Goal: Task Accomplishment & Management: Complete application form

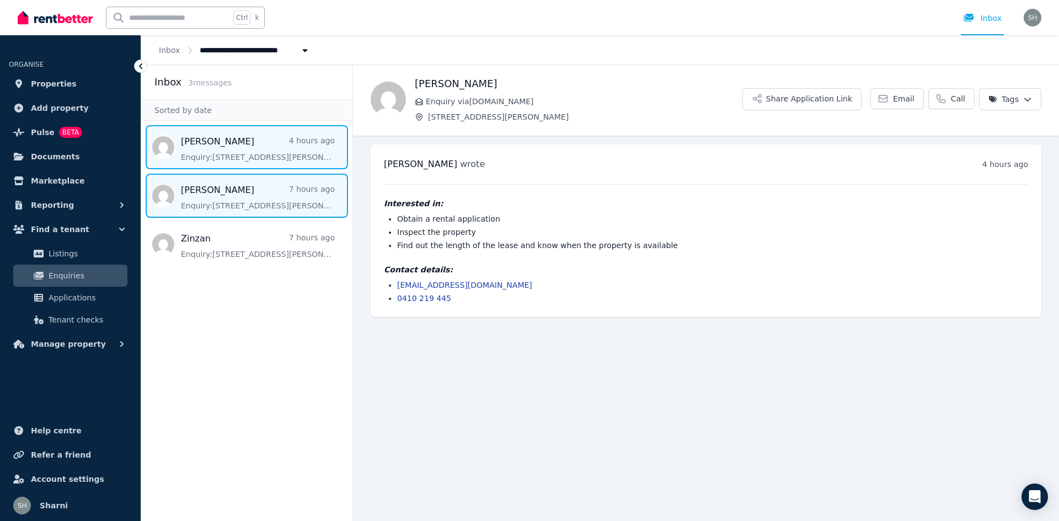
click at [254, 204] on span "Message list" at bounding box center [246, 196] width 211 height 44
click at [260, 160] on span "Message list" at bounding box center [246, 147] width 211 height 44
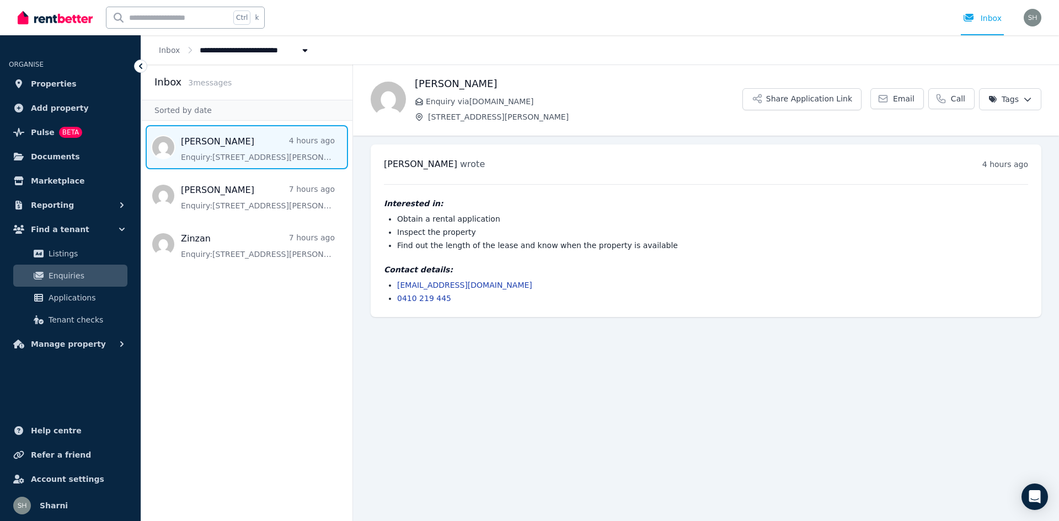
click at [260, 160] on span "Message list" at bounding box center [246, 147] width 211 height 44
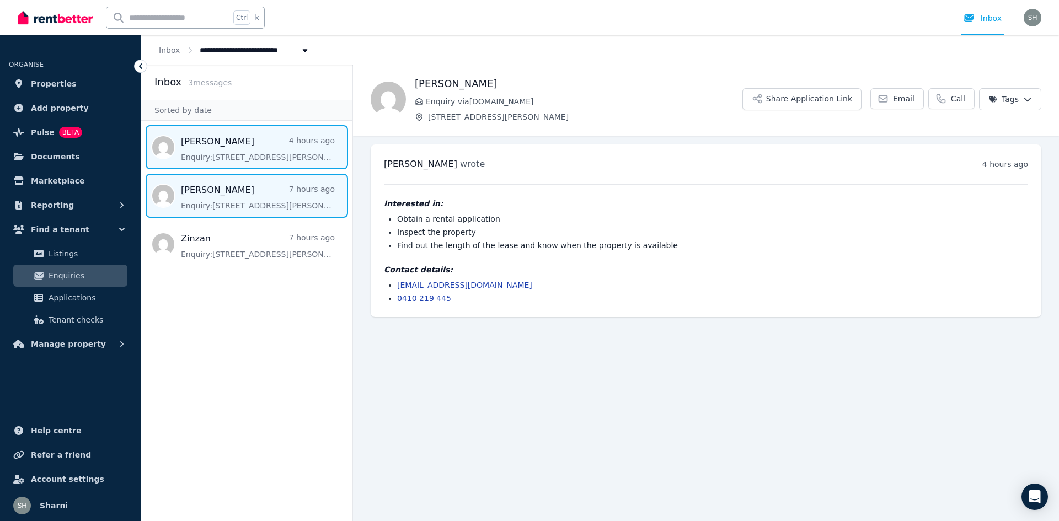
click at [270, 188] on span "Message list" at bounding box center [246, 196] width 211 height 44
click at [292, 162] on span "Message list" at bounding box center [246, 147] width 211 height 44
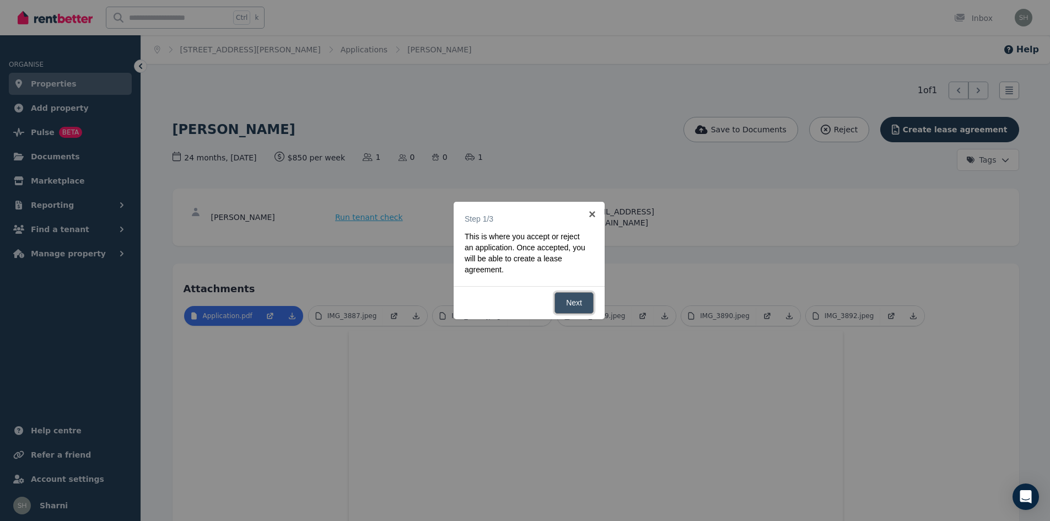
click at [582, 302] on link "Next" at bounding box center [574, 303] width 39 height 22
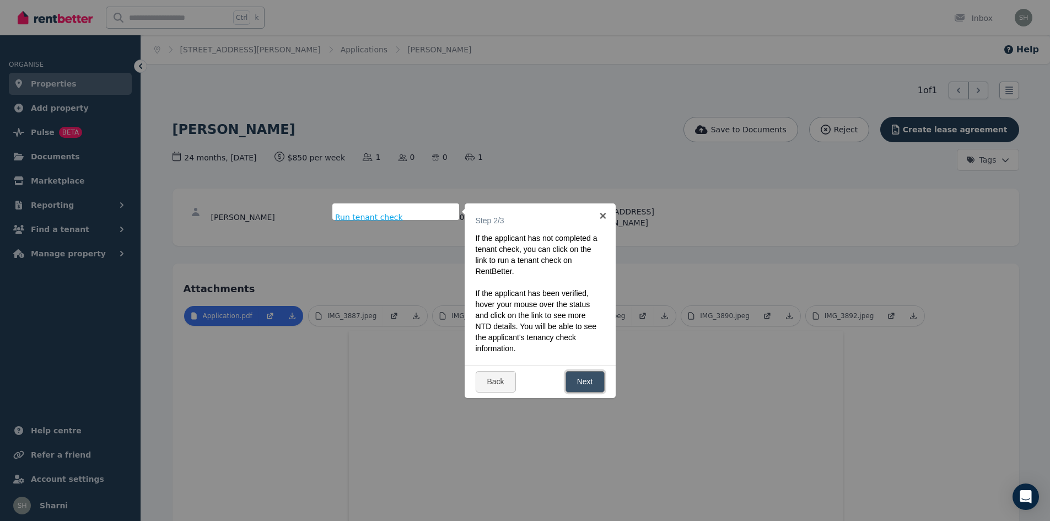
click at [585, 387] on link "Next" at bounding box center [585, 382] width 39 height 22
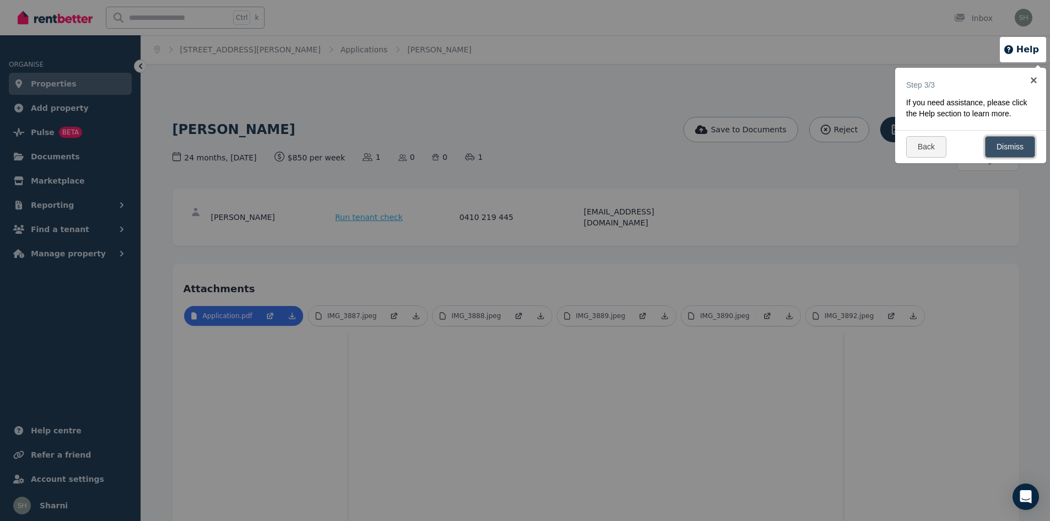
click at [1007, 152] on link "Dismiss" at bounding box center [1010, 147] width 50 height 22
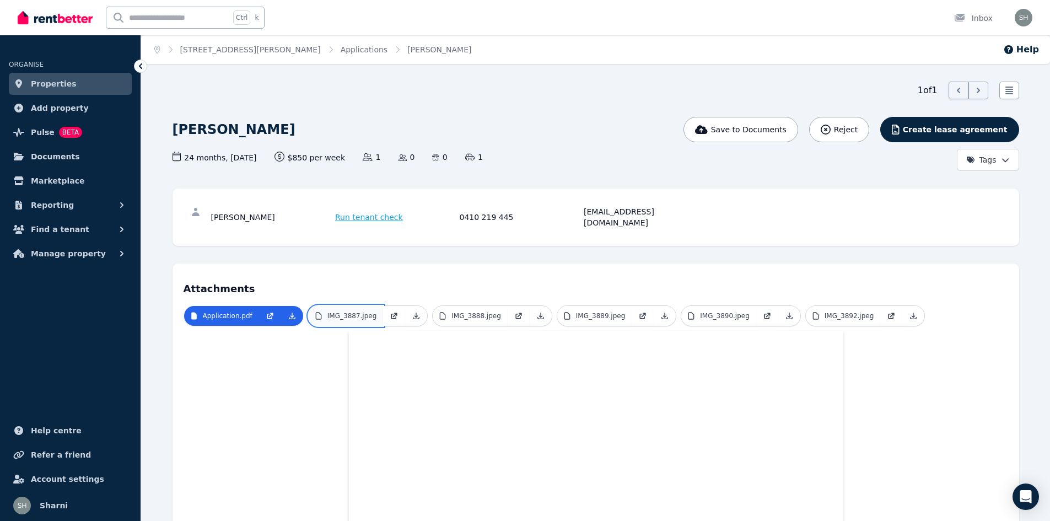
click at [344, 306] on link "IMG_3887.jpeg" at bounding box center [346, 316] width 75 height 20
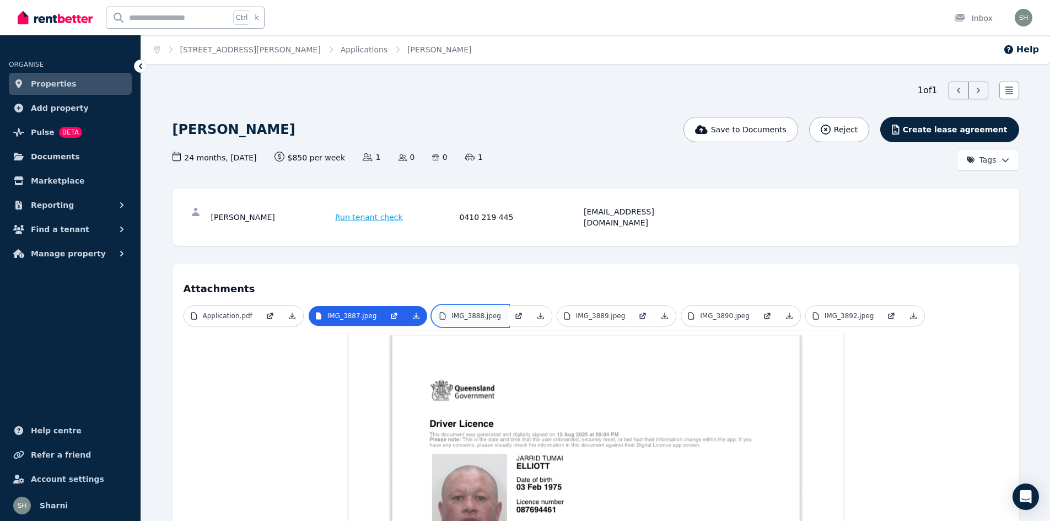
click at [452, 312] on p "IMG_3888.jpeg" at bounding box center [477, 316] width 50 height 9
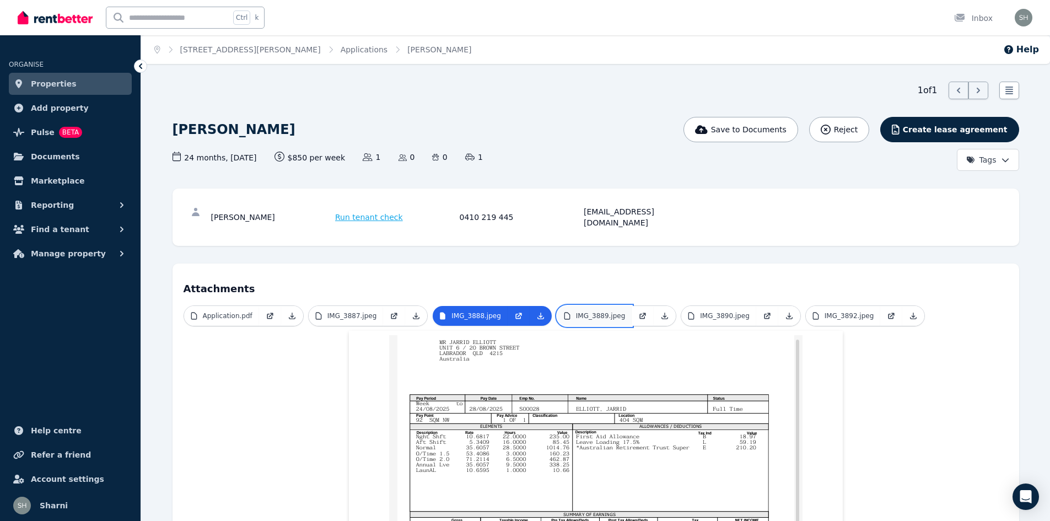
click at [591, 312] on p "IMG_3889.jpeg" at bounding box center [601, 316] width 50 height 9
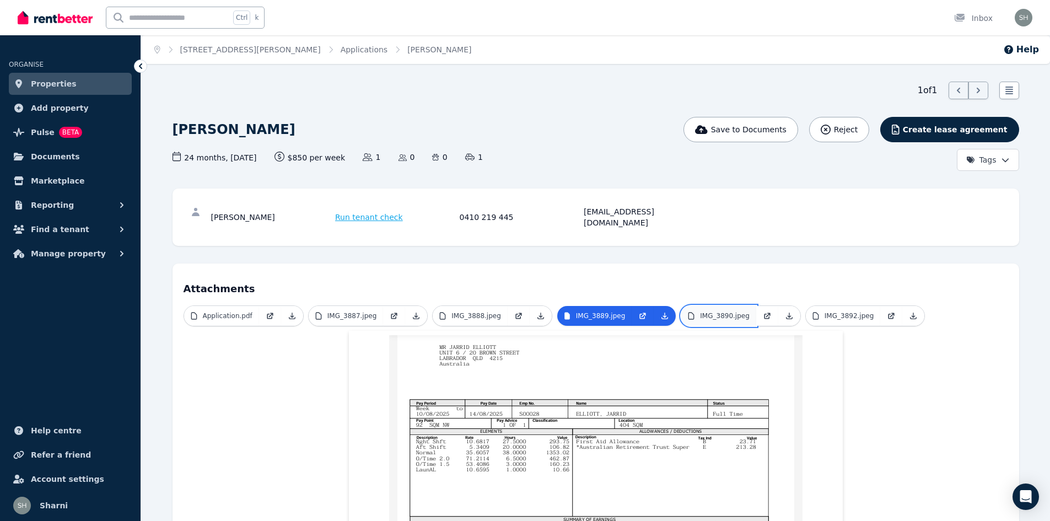
click at [729, 306] on link "IMG_3890.jpeg" at bounding box center [719, 316] width 75 height 20
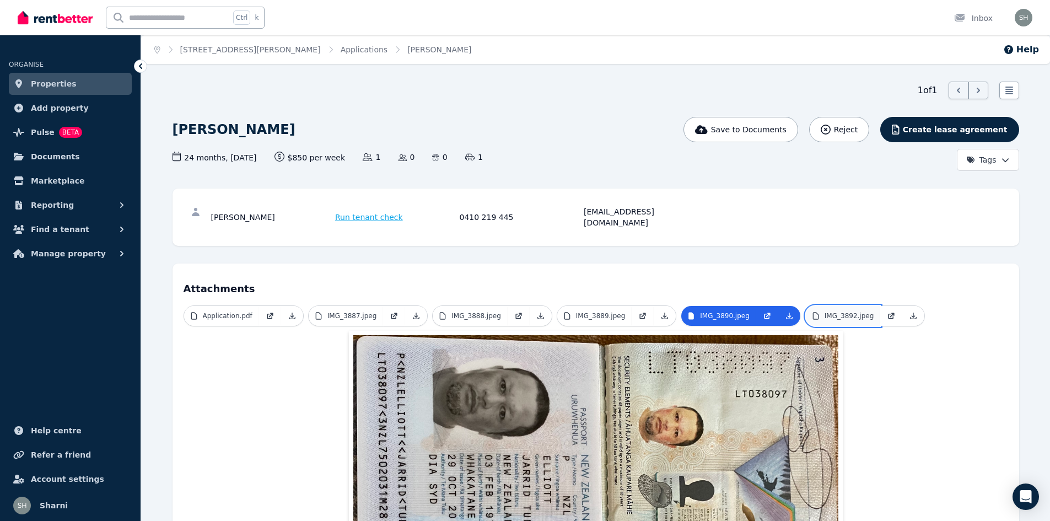
click at [832, 312] on p "IMG_3892.jpeg" at bounding box center [850, 316] width 50 height 9
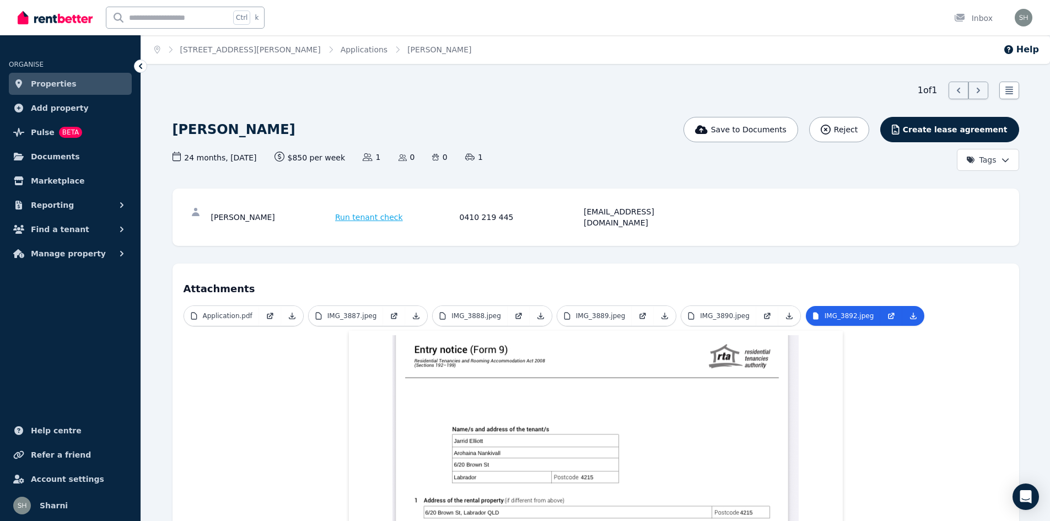
click at [352, 212] on span "Run tenant check" at bounding box center [369, 217] width 68 height 11
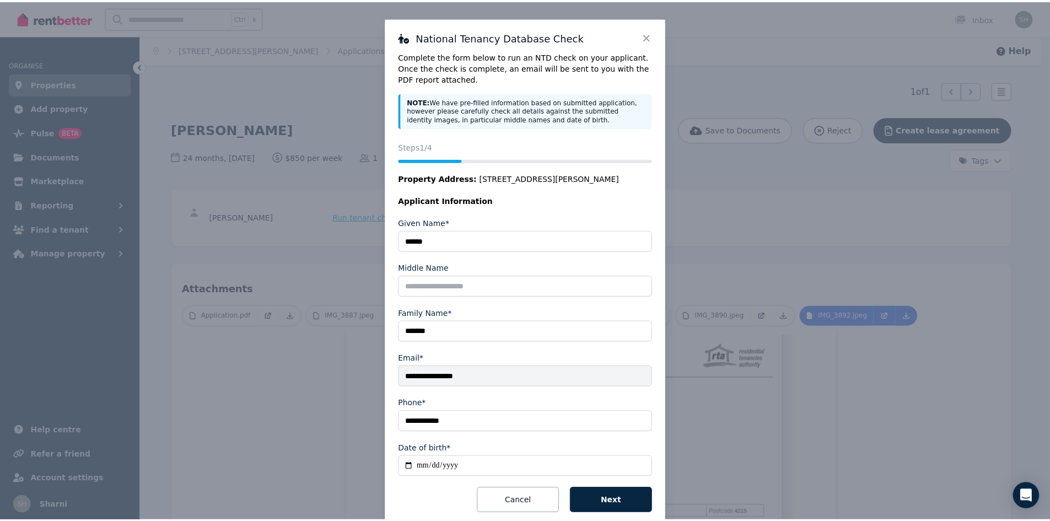
scroll to position [24, 0]
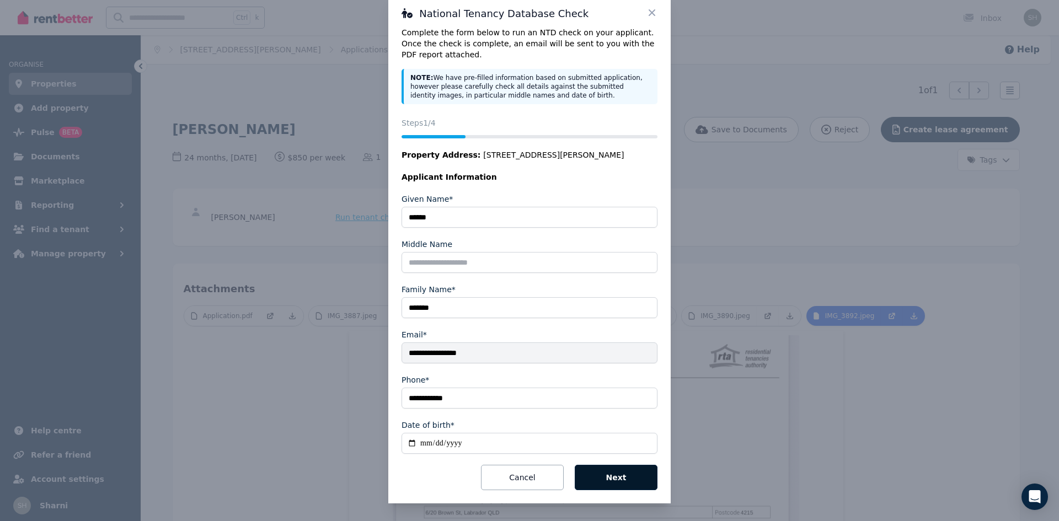
click at [613, 474] on button "Next" at bounding box center [616, 477] width 83 height 25
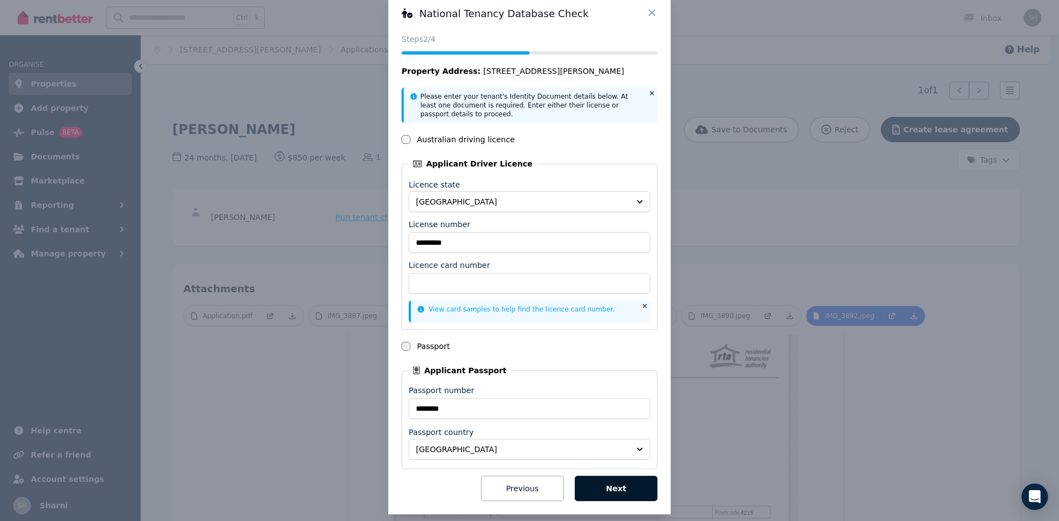
click at [615, 496] on button "Next" at bounding box center [616, 488] width 83 height 25
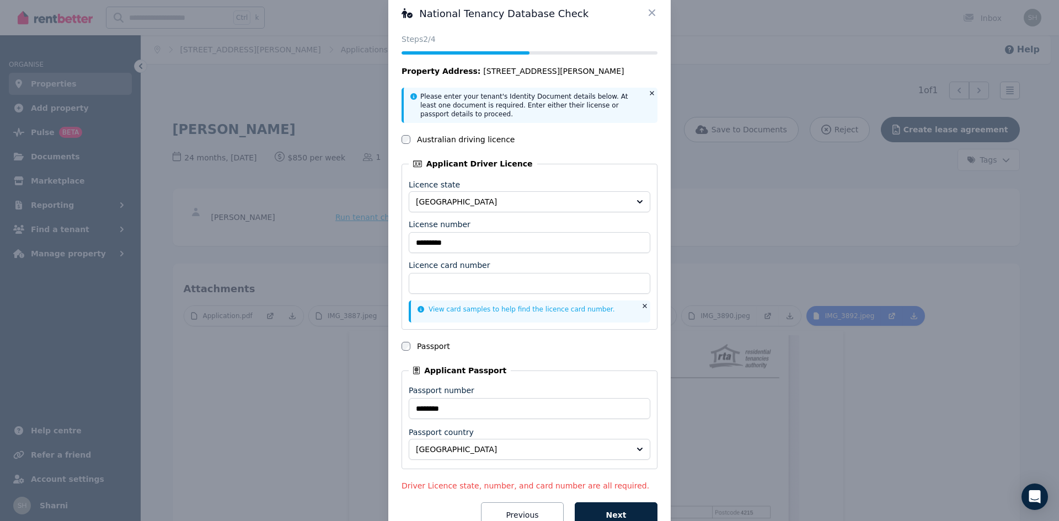
click at [650, 10] on icon at bounding box center [651, 12] width 11 height 11
